Goal: Information Seeking & Learning: Learn about a topic

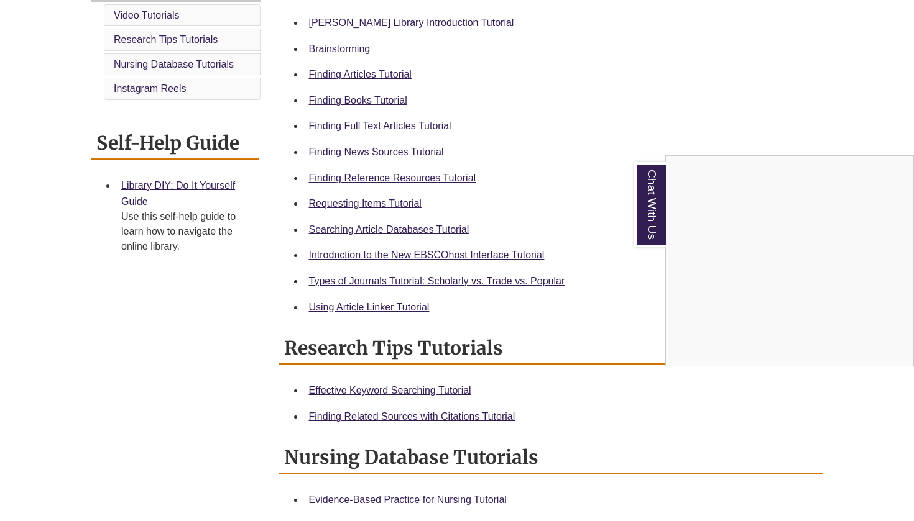
scroll to position [358, 0]
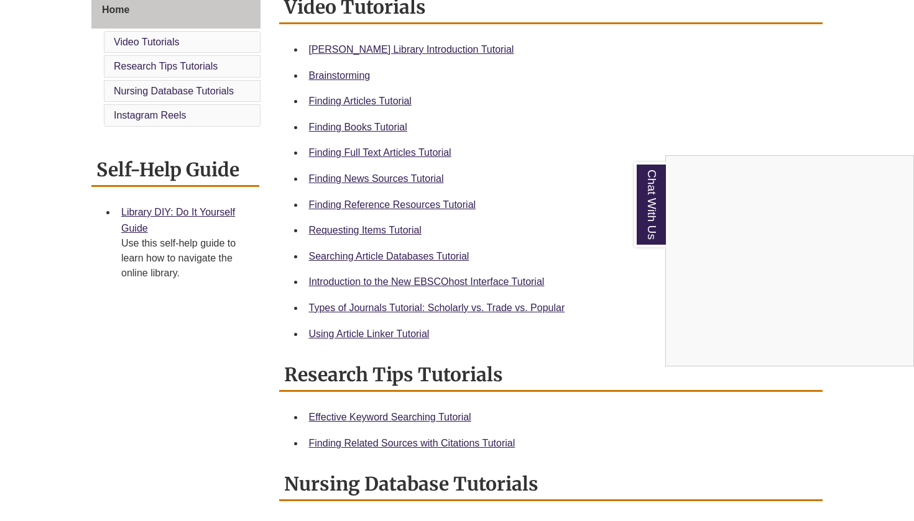
click at [356, 203] on div "Chat With Us" at bounding box center [457, 260] width 914 height 521
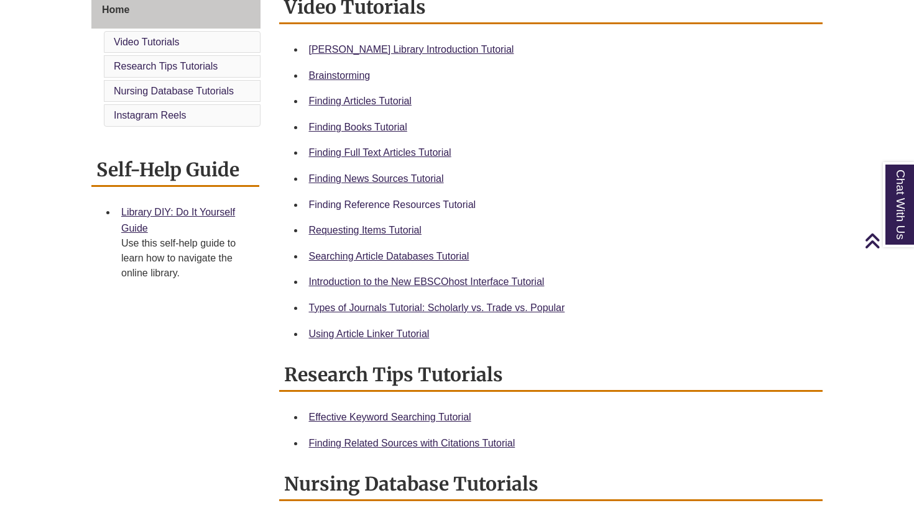
click at [359, 200] on link "Finding Reference Resources Tutorial" at bounding box center [392, 205] width 167 height 11
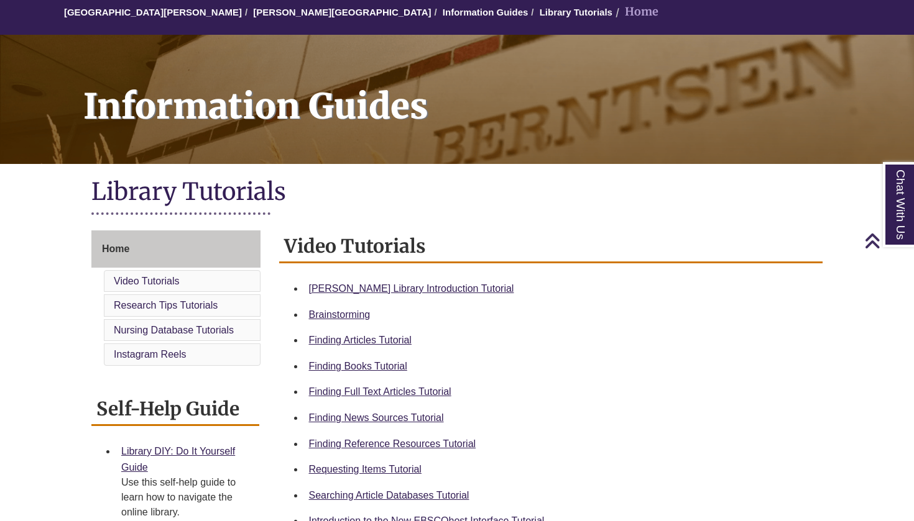
scroll to position [106, 0]
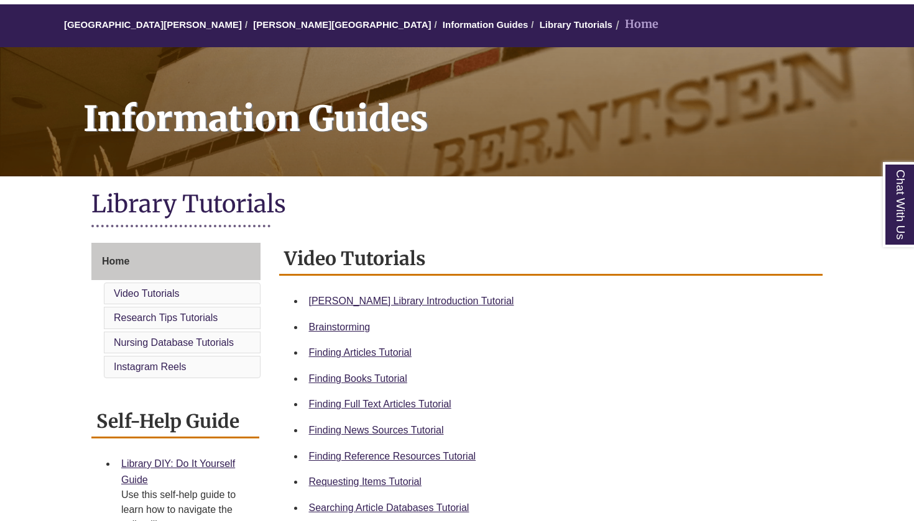
click at [245, 199] on h1 "Library Tutorials" at bounding box center [456, 205] width 731 height 33
click at [289, 25] on link "[PERSON_NAME][GEOGRAPHIC_DATA]" at bounding box center [342, 24] width 178 height 11
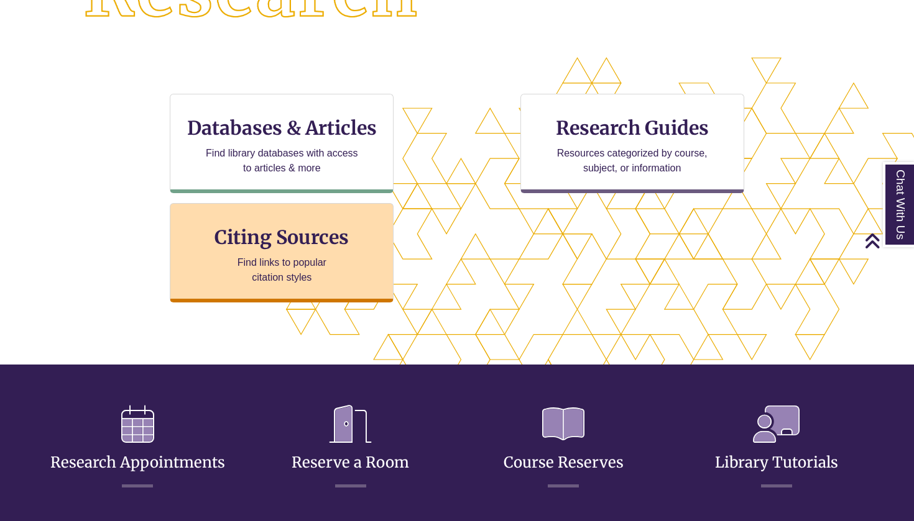
scroll to position [368, 0]
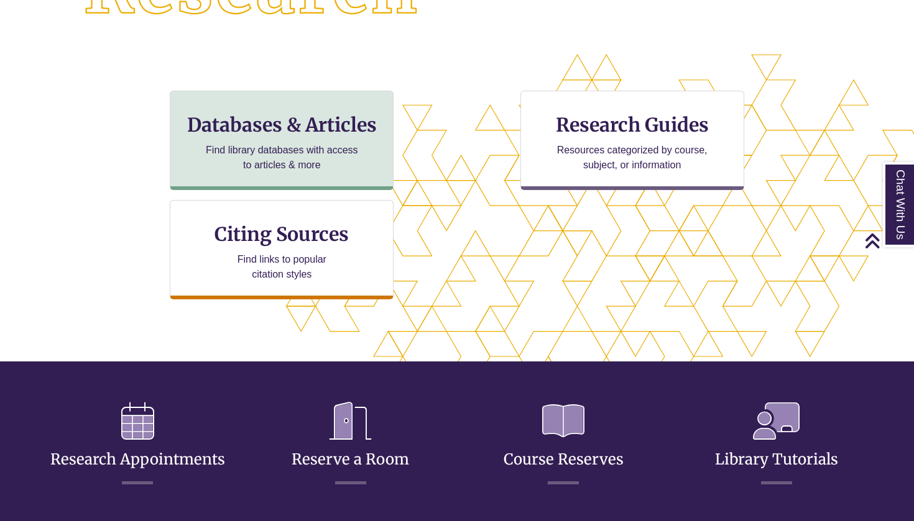
click at [306, 132] on h3 "Databases & Articles" at bounding box center [281, 125] width 203 height 24
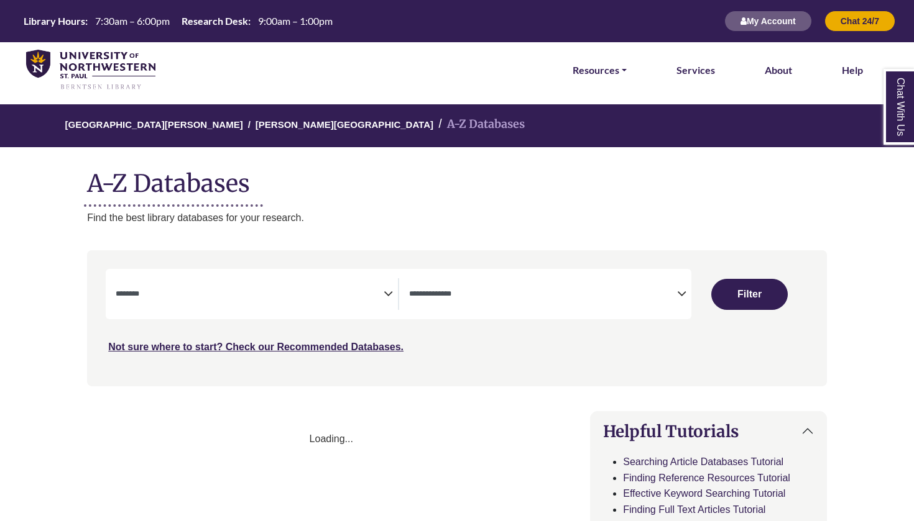
select select "Database Subject Filter"
select select "Database Types Filter"
select select "Database Subject Filter"
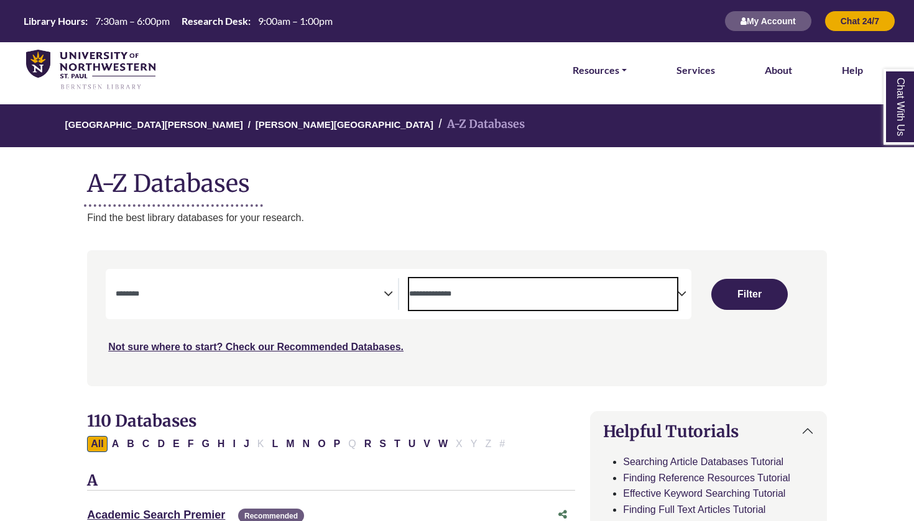
click at [485, 288] on span "Search filters" at bounding box center [543, 292] width 268 height 11
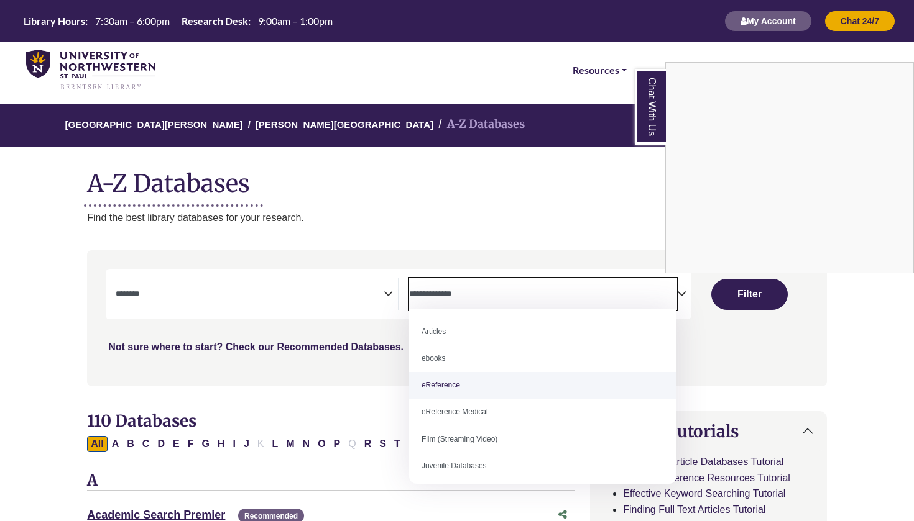
select select "*****"
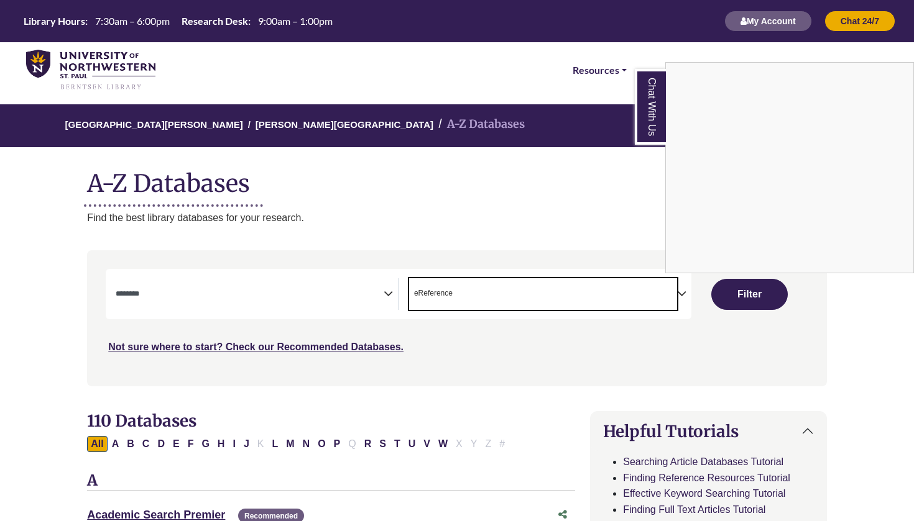
scroll to position [24, 0]
click at [357, 290] on div "Chat With Us" at bounding box center [457, 260] width 914 height 521
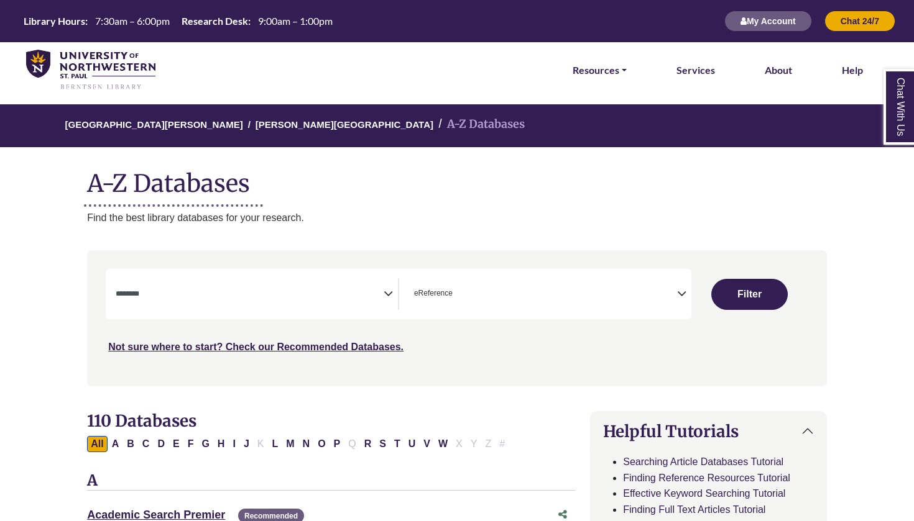
click at [390, 297] on icon "Search filters" at bounding box center [388, 292] width 9 height 19
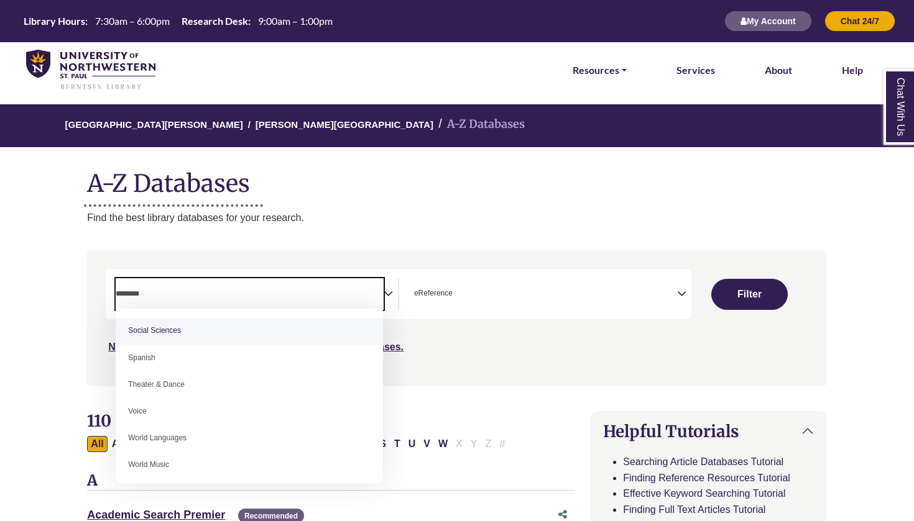
scroll to position [1101, 0]
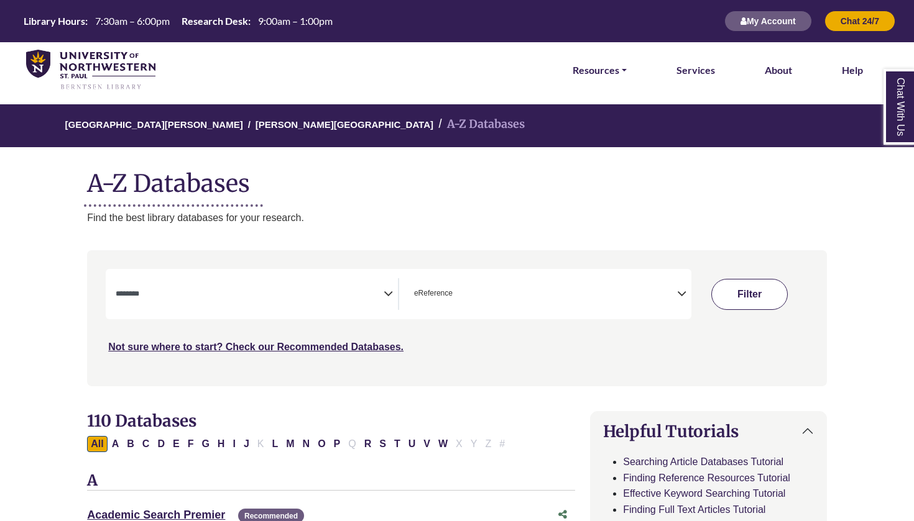
click at [784, 293] on button "Filter" at bounding box center [749, 294] width 76 height 31
select select "Database Subject Filter"
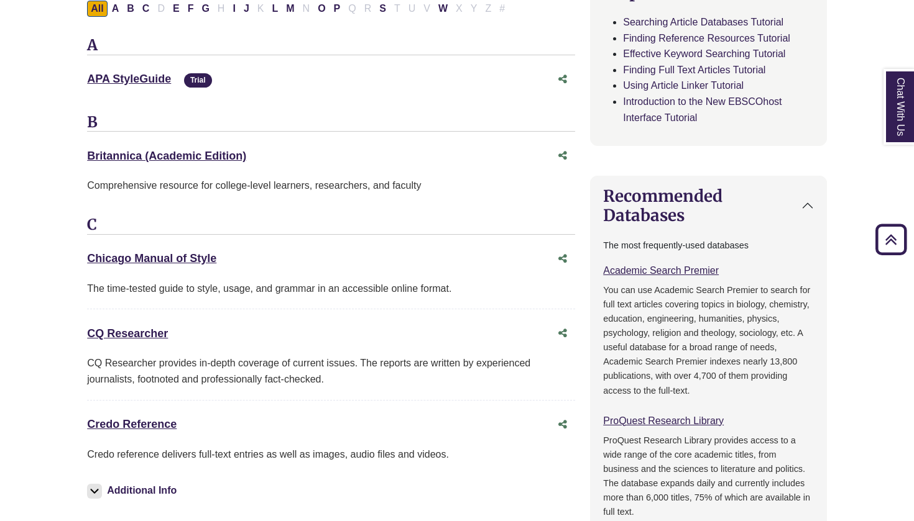
scroll to position [446, 0]
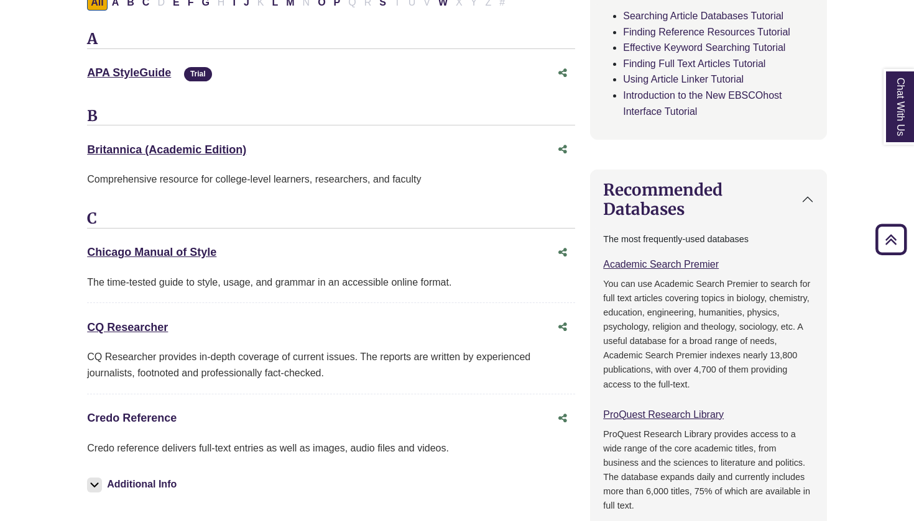
click at [144, 412] on link "Credo Reference This link opens in a new window" at bounding box center [132, 418] width 90 height 12
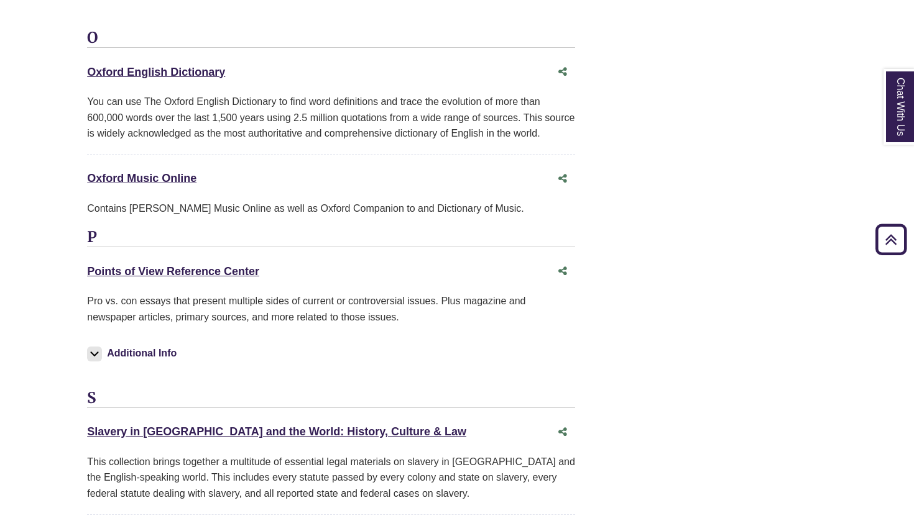
scroll to position [2347, 0]
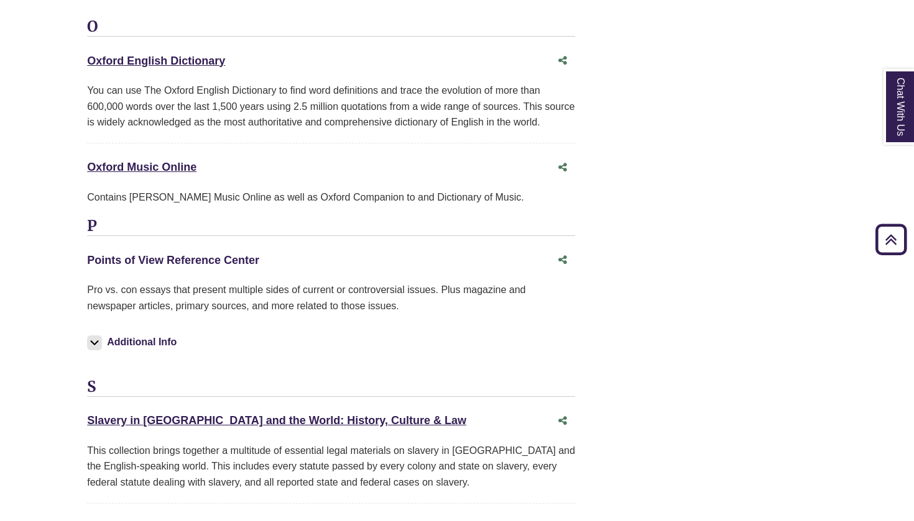
click at [180, 254] on link "Points of View Reference Center This link opens in a new window" at bounding box center [173, 260] width 172 height 12
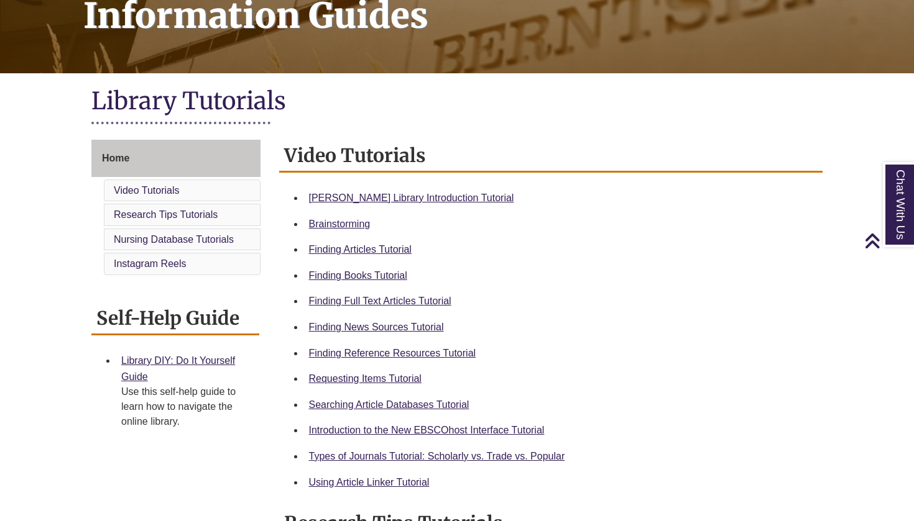
scroll to position [210, 0]
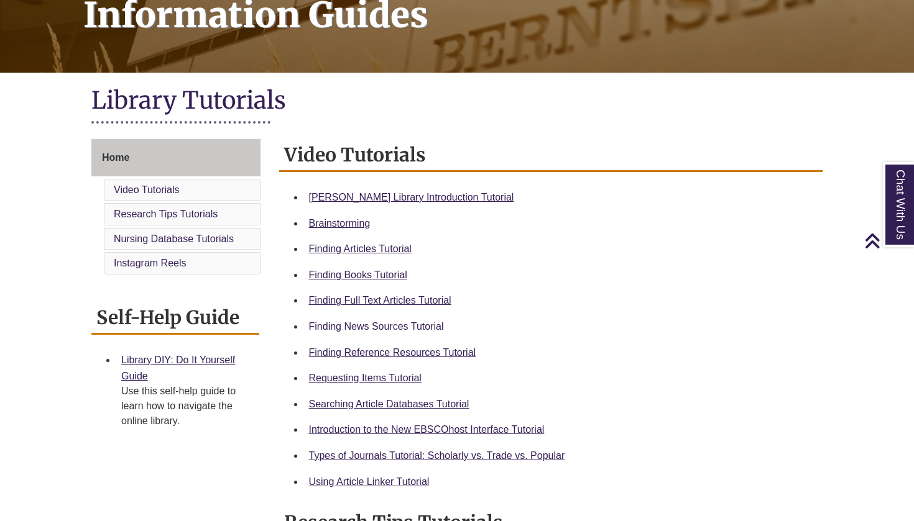
click at [400, 324] on link "Finding News Sources Tutorial" at bounding box center [376, 326] width 135 height 11
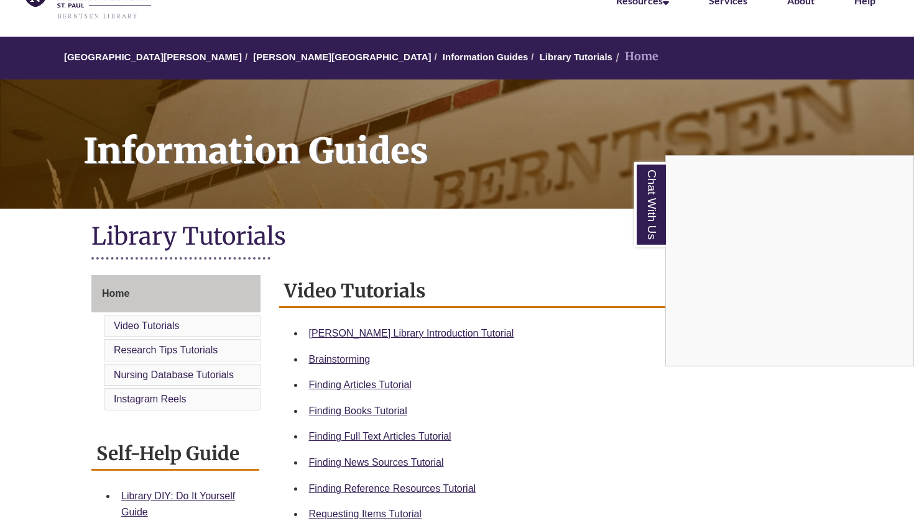
scroll to position [59, 0]
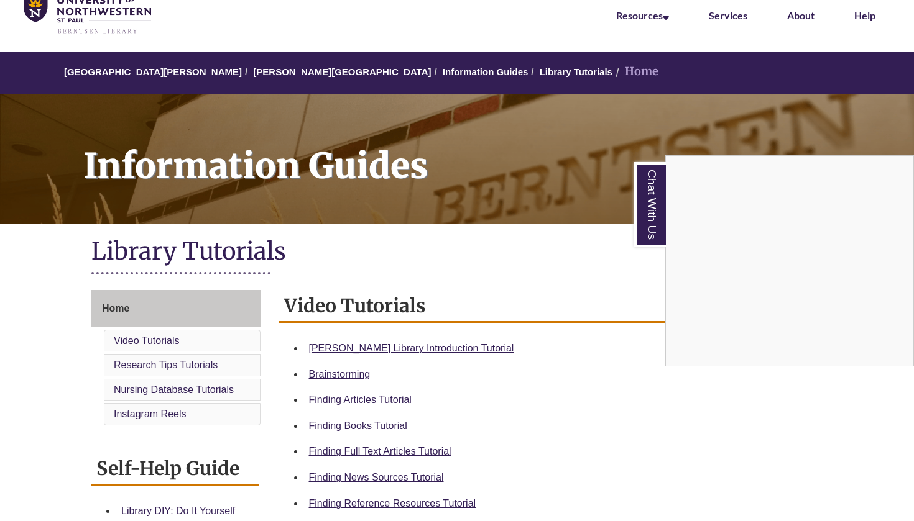
click at [284, 68] on div "Chat With Us" at bounding box center [457, 260] width 914 height 521
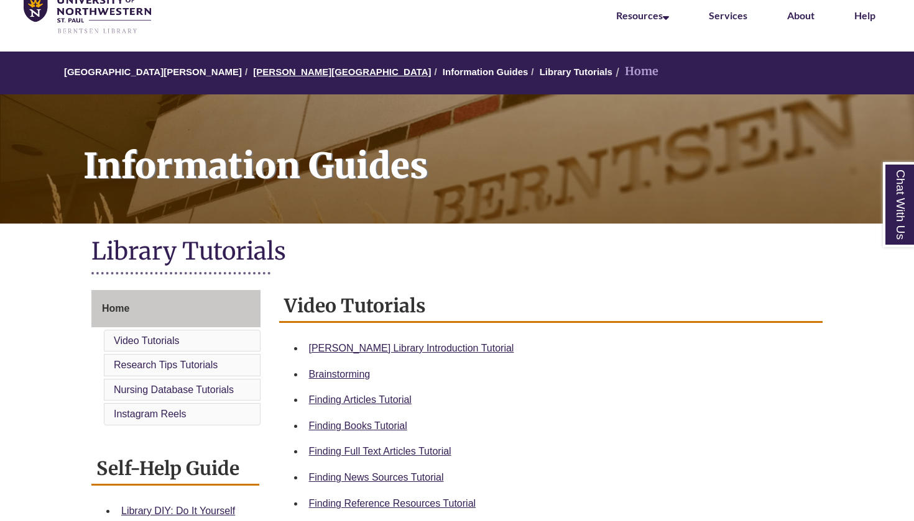
click at [282, 68] on link "[PERSON_NAME][GEOGRAPHIC_DATA]" at bounding box center [342, 72] width 178 height 11
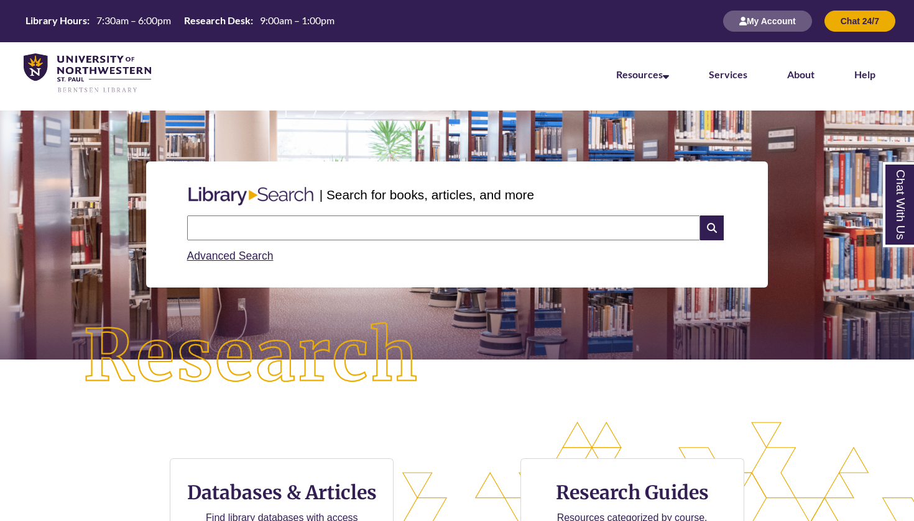
click at [268, 229] on input "text" at bounding box center [443, 228] width 513 height 25
type input "**********"
